Goal: Information Seeking & Learning: Check status

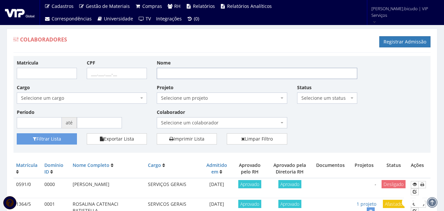
click at [234, 76] on input "Nome" at bounding box center [257, 73] width 201 height 11
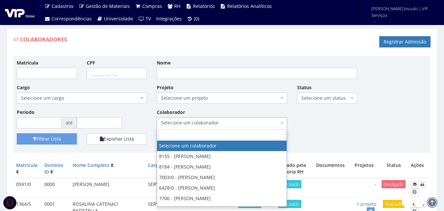
click at [177, 124] on span "Selecione um colaborador" at bounding box center [220, 122] width 118 height 7
click at [181, 130] on input "ra" at bounding box center [222, 134] width 127 height 10
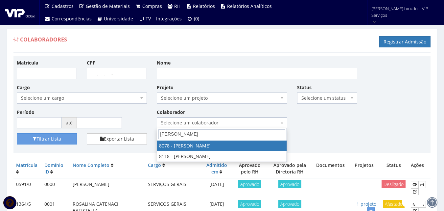
type input "rafael"
select select "3405"
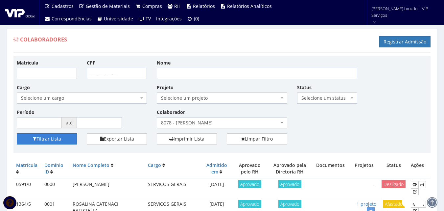
click at [63, 137] on button "Filtrar Lista" at bounding box center [47, 138] width 60 height 11
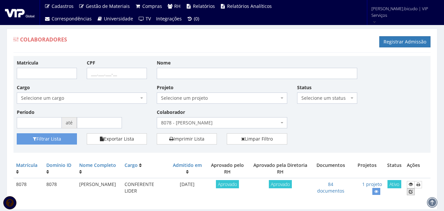
click at [412, 190] on icon at bounding box center [411, 191] width 4 height 5
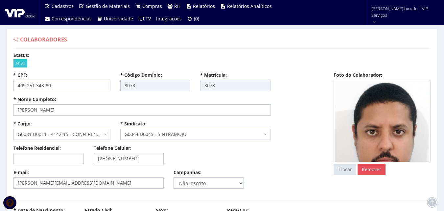
select select
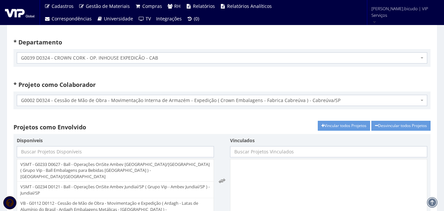
scroll to position [1184, 0]
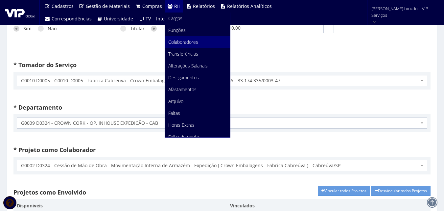
click at [182, 41] on span "Colaboradores" at bounding box center [183, 42] width 30 height 6
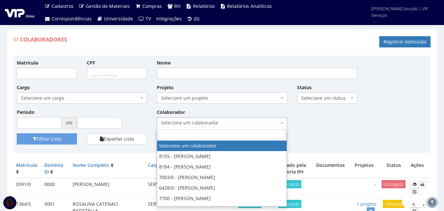
click at [169, 124] on span "Selecione um colaborador" at bounding box center [220, 122] width 118 height 7
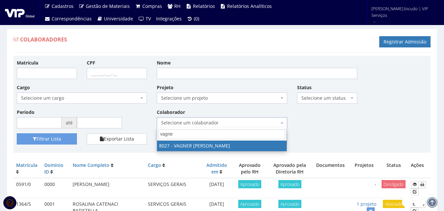
type input "vagner"
select select "3386"
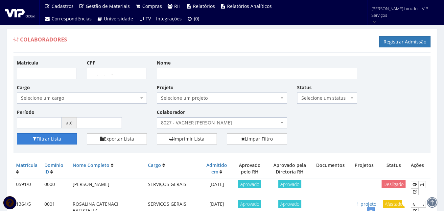
click at [61, 140] on button "Filtrar Lista" at bounding box center [47, 138] width 60 height 11
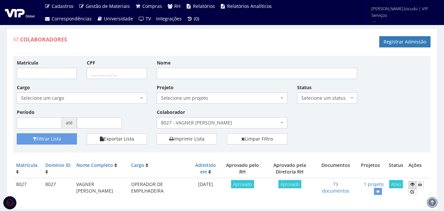
click at [412, 184] on icon at bounding box center [413, 184] width 4 height 5
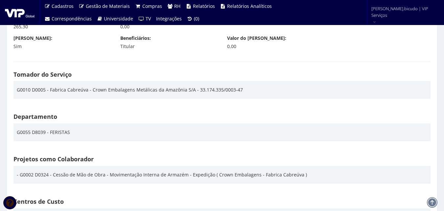
scroll to position [987, 0]
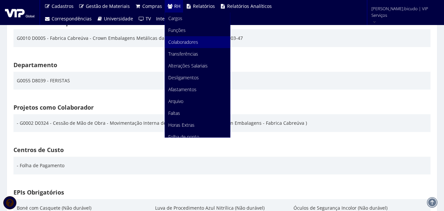
click at [172, 44] on span "Colaboradores" at bounding box center [183, 42] width 30 height 6
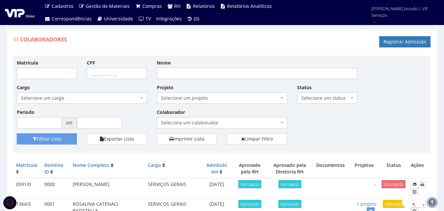
click at [242, 120] on span "Selecione um colaborador" at bounding box center [220, 122] width 118 height 7
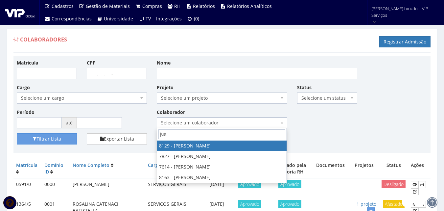
type input "juan"
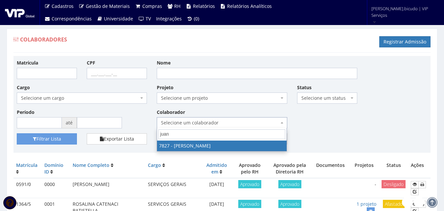
select select "2646"
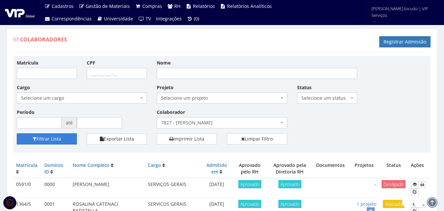
click at [47, 138] on button "Filtrar Lista" at bounding box center [47, 138] width 60 height 11
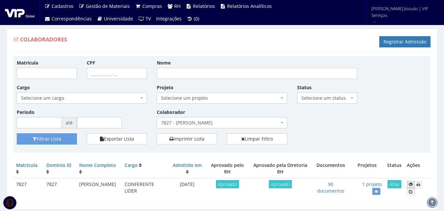
click at [412, 186] on icon at bounding box center [411, 184] width 4 height 5
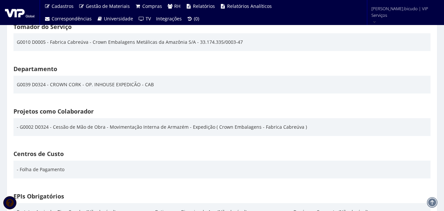
scroll to position [954, 0]
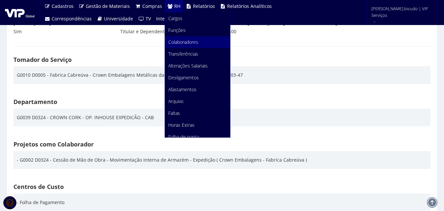
click at [186, 39] on span "Colaboradores" at bounding box center [183, 42] width 30 height 6
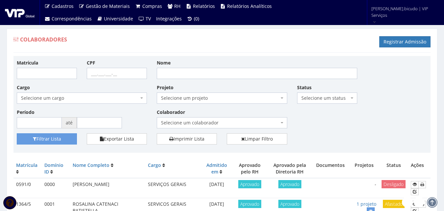
click at [195, 125] on span "Selecione um colaborador" at bounding box center [220, 122] width 118 height 7
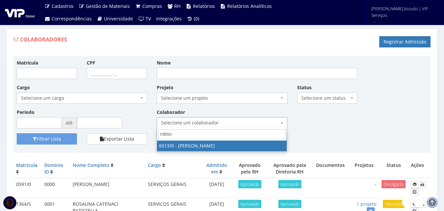
type input "[PERSON_NAME]"
select select "99"
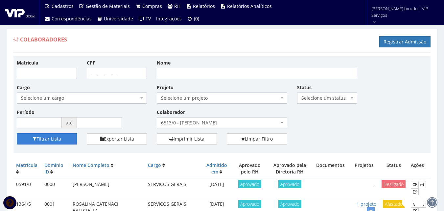
click at [57, 140] on button "Filtrar Lista" at bounding box center [47, 138] width 60 height 11
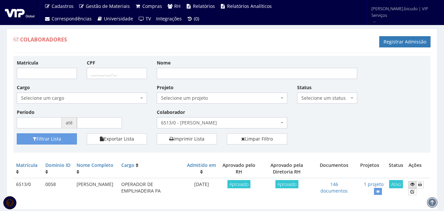
click at [414, 184] on icon at bounding box center [413, 184] width 4 height 5
click at [412, 186] on icon at bounding box center [413, 184] width 4 height 5
click at [414, 183] on icon at bounding box center [413, 184] width 4 height 5
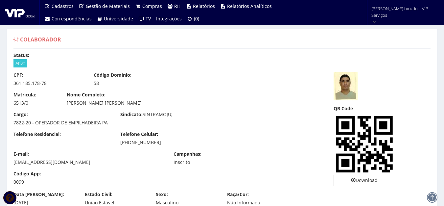
click at [195, 88] on div "CPF: 361.185.178-78 Código Domínio: 58" at bounding box center [169, 82] width 320 height 20
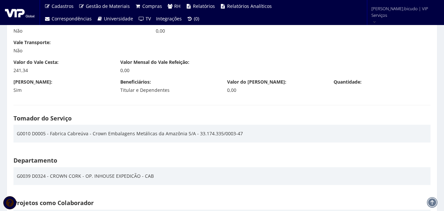
scroll to position [954, 0]
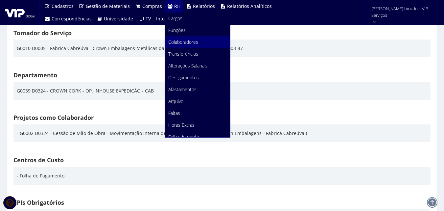
click at [186, 44] on span "Colaboradores" at bounding box center [183, 42] width 30 height 6
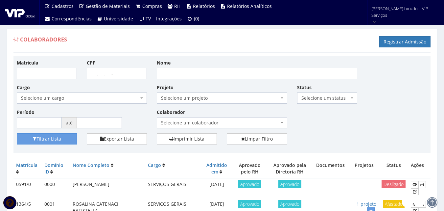
click at [249, 121] on span "Selecione um colaborador" at bounding box center [220, 122] width 118 height 7
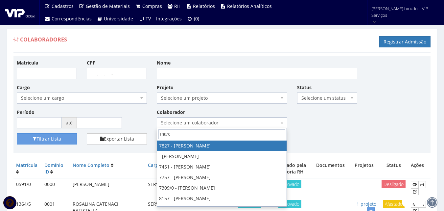
type input "marco"
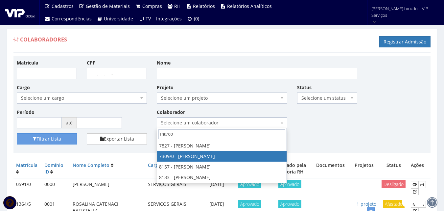
select select "844"
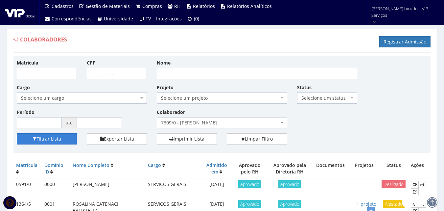
click at [48, 139] on button "Filtrar Lista" at bounding box center [47, 138] width 60 height 11
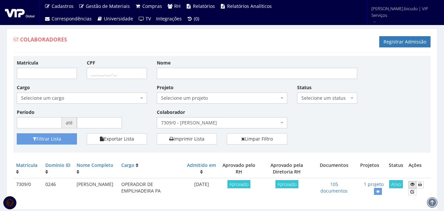
click at [410, 186] on link at bounding box center [413, 184] width 8 height 7
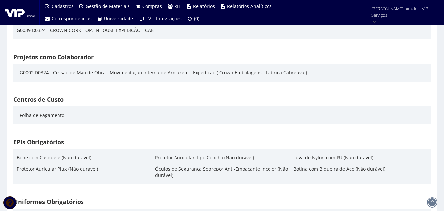
scroll to position [1019, 0]
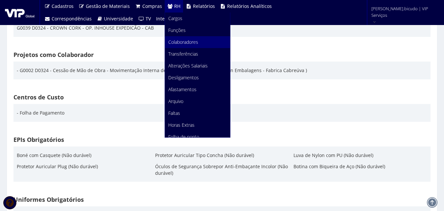
click at [178, 42] on span "Colaboradores" at bounding box center [183, 42] width 30 height 6
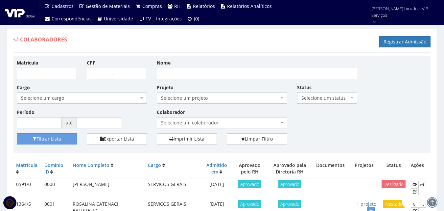
click at [176, 125] on span "Selecione um colaborador" at bounding box center [220, 122] width 118 height 7
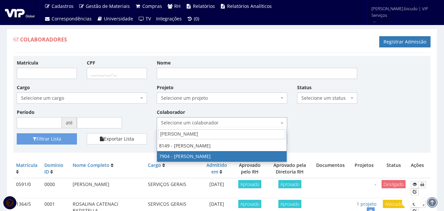
type input "lucas"
select select "2917"
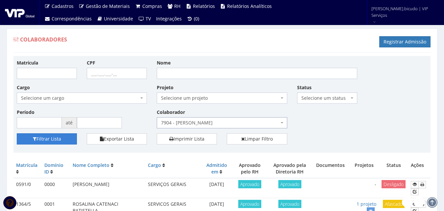
click at [71, 140] on button "Filtrar Lista" at bounding box center [47, 138] width 60 height 11
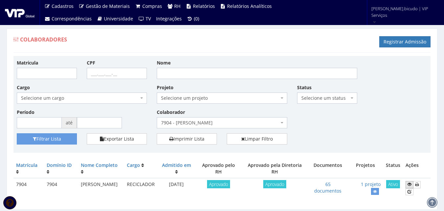
click at [411, 185] on icon at bounding box center [410, 184] width 4 height 5
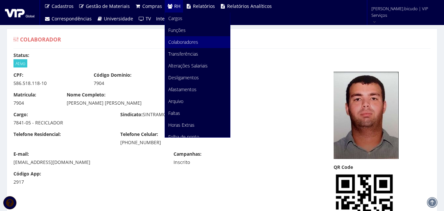
click at [189, 41] on span "Colaboradores" at bounding box center [183, 42] width 30 height 6
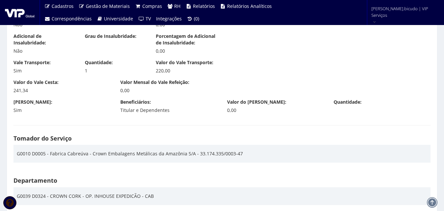
scroll to position [954, 0]
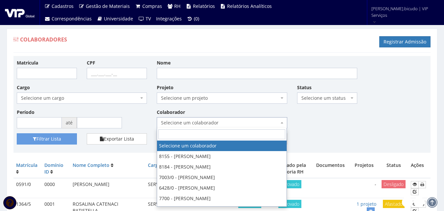
click at [167, 123] on span "Selecione um colaborador" at bounding box center [220, 122] width 118 height 7
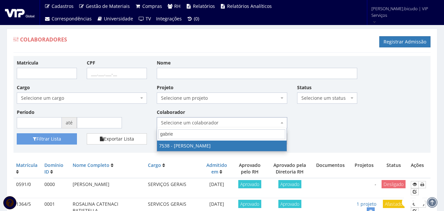
type input "[PERSON_NAME]"
select select "1561"
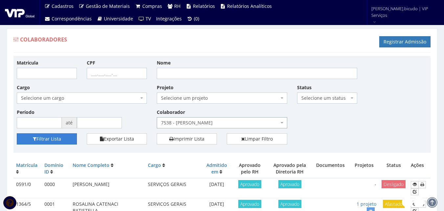
click at [46, 141] on button "Filtrar Lista" at bounding box center [47, 138] width 60 height 11
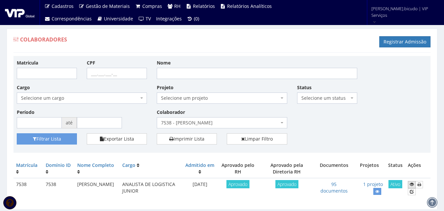
click at [413, 183] on icon at bounding box center [412, 184] width 4 height 5
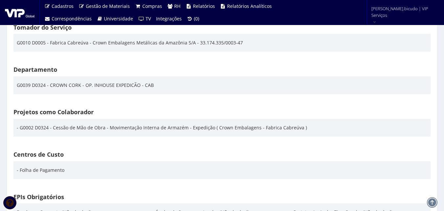
scroll to position [987, 0]
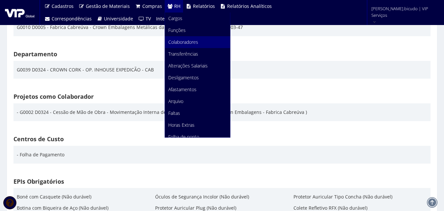
click at [191, 41] on span "Colaboradores" at bounding box center [183, 42] width 30 height 6
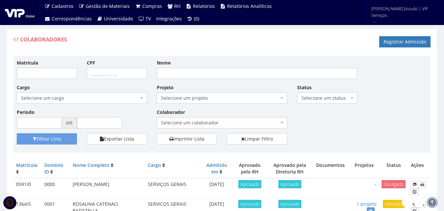
click at [217, 121] on span "Selecione um colaborador" at bounding box center [220, 122] width 118 height 7
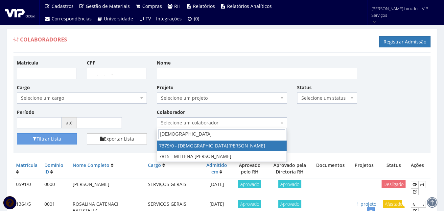
type input "[DEMOGRAPHIC_DATA]"
select select "1061"
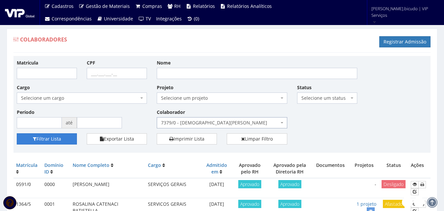
click at [67, 142] on button "Filtrar Lista" at bounding box center [47, 138] width 60 height 11
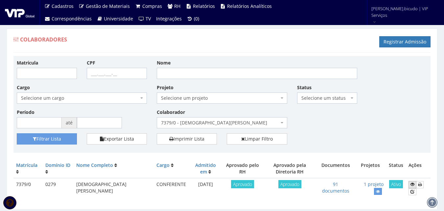
click at [411, 186] on icon at bounding box center [413, 184] width 4 height 5
click at [412, 185] on icon at bounding box center [413, 184] width 4 height 5
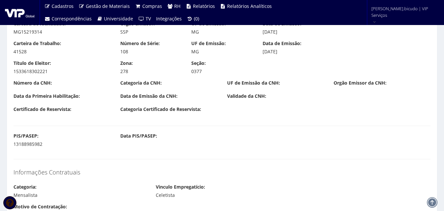
scroll to position [460, 0]
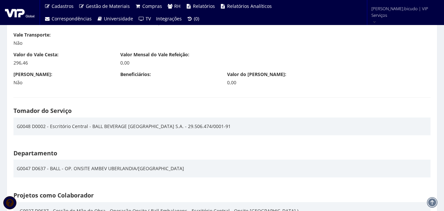
scroll to position [954, 0]
